Goal: Transaction & Acquisition: Purchase product/service

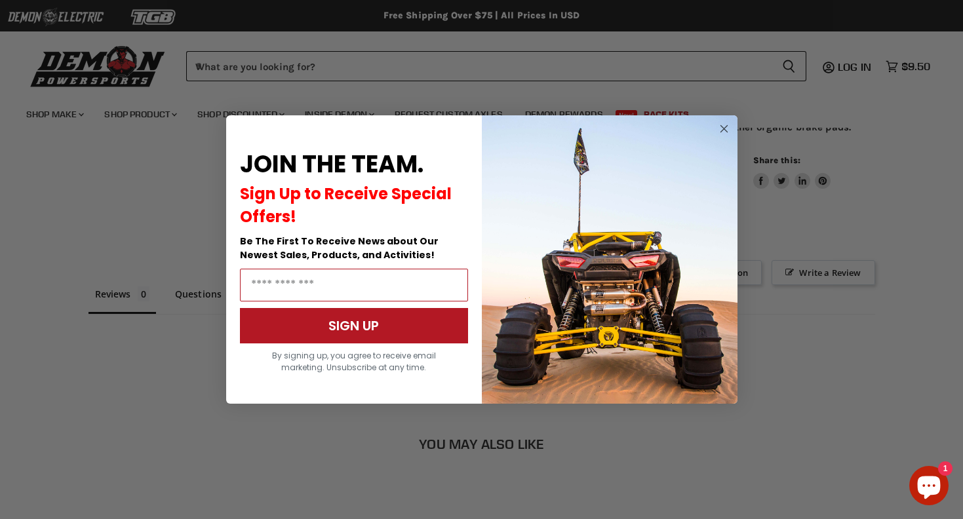
scroll to position [961, 0]
